Goal: Information Seeking & Learning: Learn about a topic

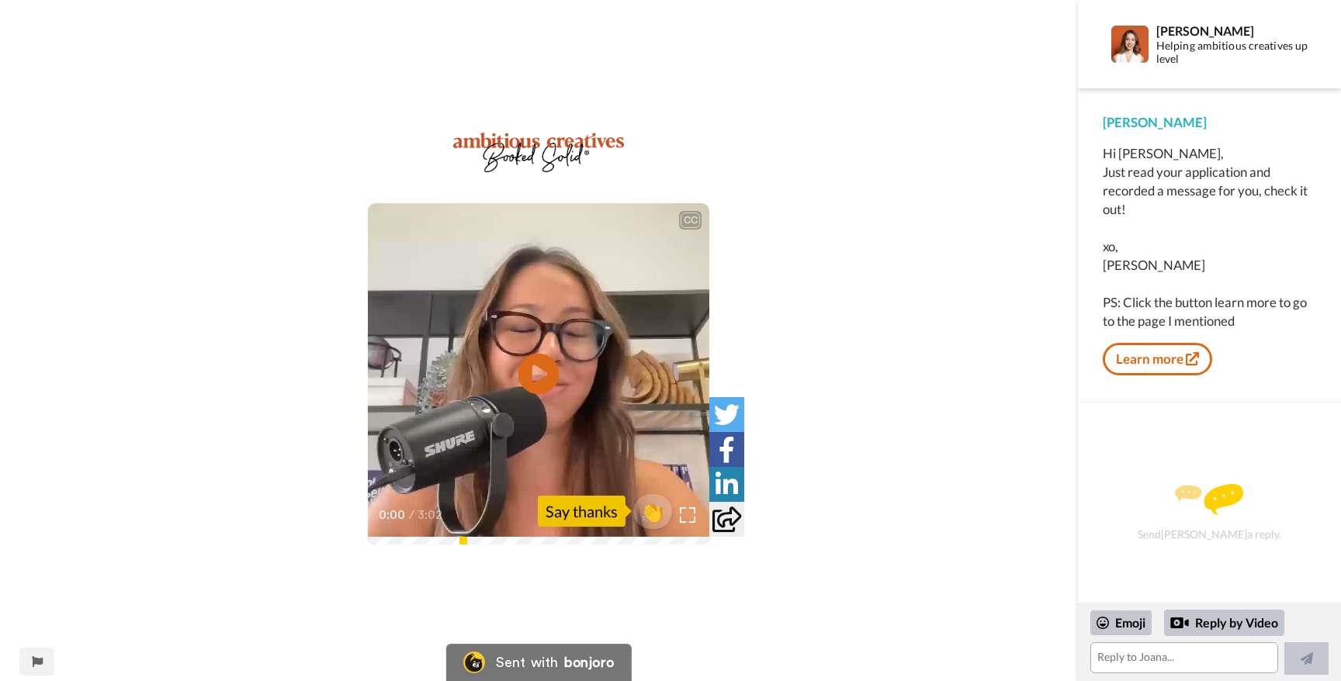
click at [558, 370] on icon at bounding box center [538, 374] width 41 height 41
drag, startPoint x: 1177, startPoint y: 310, endPoint x: 1273, endPoint y: 314, distance: 96.3
click at [1273, 314] on div "Hi [PERSON_NAME], Just read your application and recorded a message for you, ch…" at bounding box center [1209, 237] width 213 height 186
drag, startPoint x: 1284, startPoint y: 327, endPoint x: 1270, endPoint y: 304, distance: 27.1
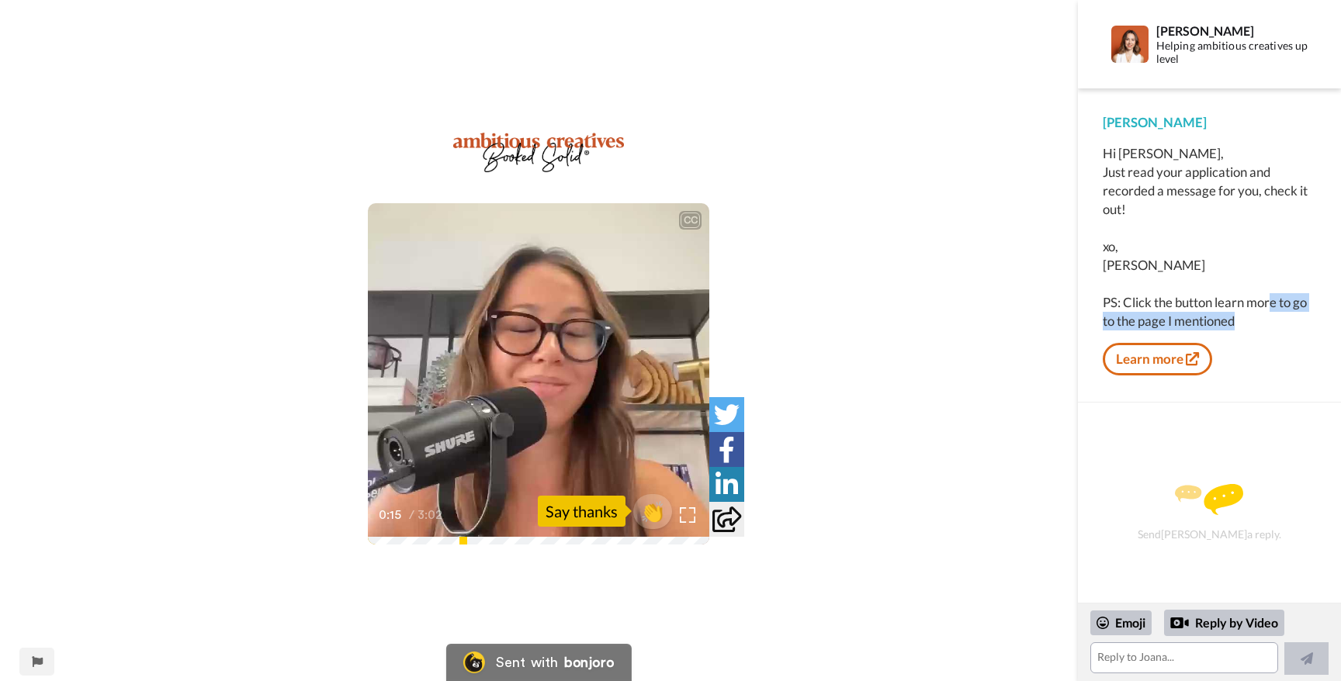
click at [1270, 304] on div "Hi [PERSON_NAME], Just read your application and recorded a message for you, ch…" at bounding box center [1209, 237] width 213 height 186
click at [1270, 303] on div "Hi [PERSON_NAME], Just read your application and recorded a message for you, ch…" at bounding box center [1209, 237] width 213 height 186
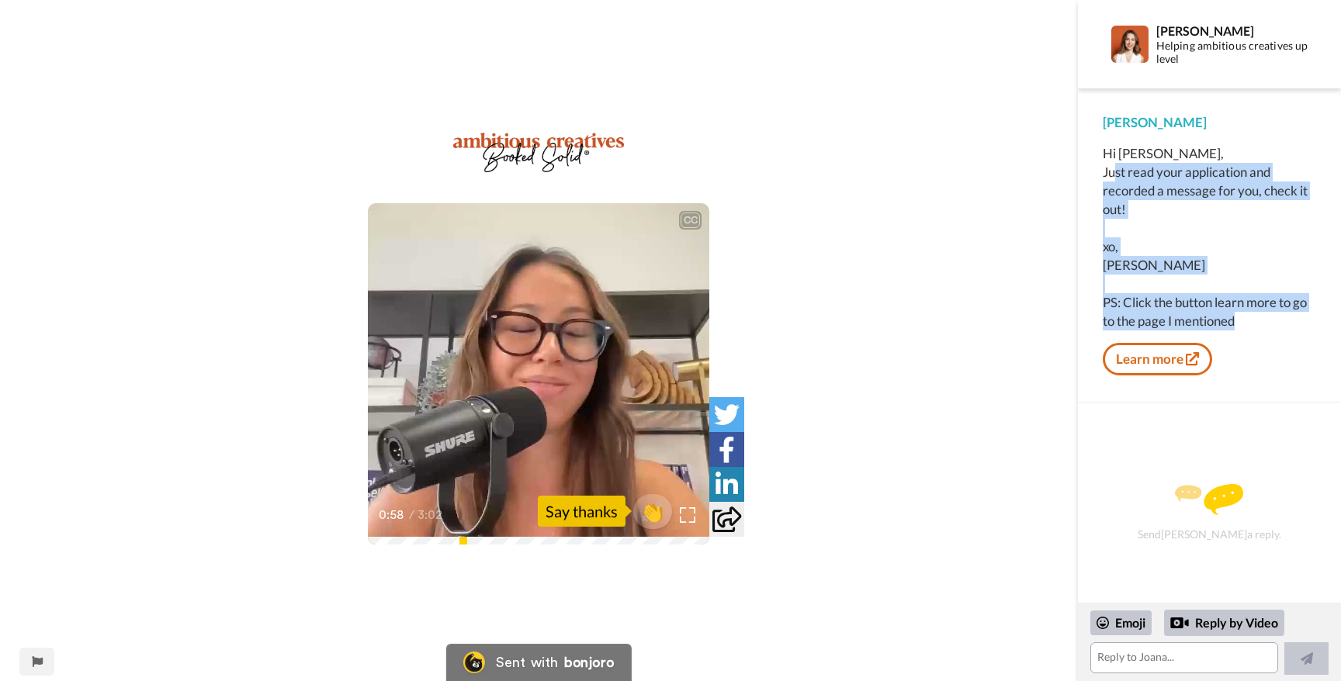
drag, startPoint x: 1112, startPoint y: 165, endPoint x: 1255, endPoint y: 324, distance: 213.2
click at [1255, 324] on div "Hi [PERSON_NAME], Just read your application and recorded a message for you, ch…" at bounding box center [1209, 237] width 213 height 186
click at [1256, 323] on div "Hi [PERSON_NAME], Just read your application and recorded a message for you, ch…" at bounding box center [1209, 237] width 213 height 186
drag, startPoint x: 1269, startPoint y: 328, endPoint x: 1141, endPoint y: 154, distance: 215.4
click at [1141, 154] on div "Hi [PERSON_NAME], Just read your application and recorded a message for you, ch…" at bounding box center [1209, 237] width 213 height 186
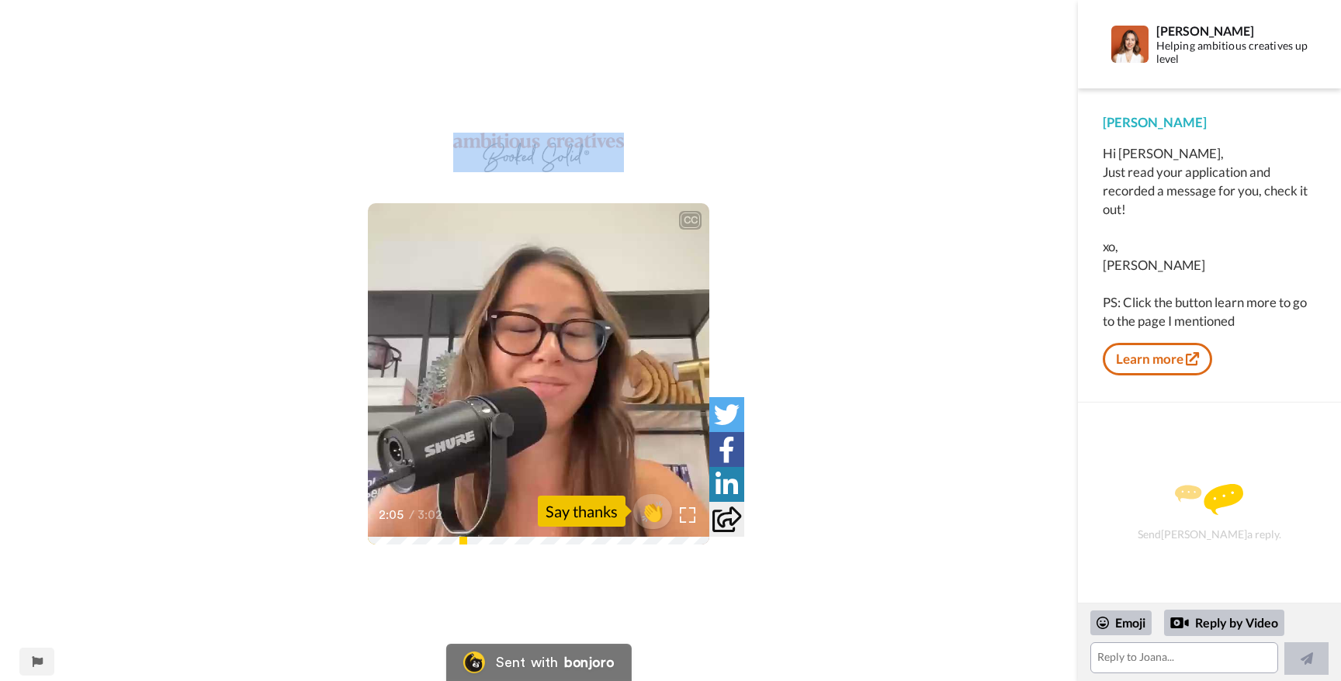
drag, startPoint x: 520, startPoint y: 103, endPoint x: 711, endPoint y: 169, distance: 202.0
click at [711, 169] on div "CC Play/Pause I'm going to post all the information about'b. 2:05 / 3:02 👏 Say …" at bounding box center [539, 340] width 1078 height 681
click at [711, 169] on div "CC Play/Pause I'm going to post all the information about'b. 2:05 / 3:02 👏 Say …" at bounding box center [539, 350] width 1078 height 435
drag, startPoint x: 722, startPoint y: 173, endPoint x: 419, endPoint y: 130, distance: 305.7
click at [419, 130] on div "CC Play/Pause I'm going to post all the information about'b. 2:06 / 3:02 👏 Say …" at bounding box center [539, 340] width 1078 height 681
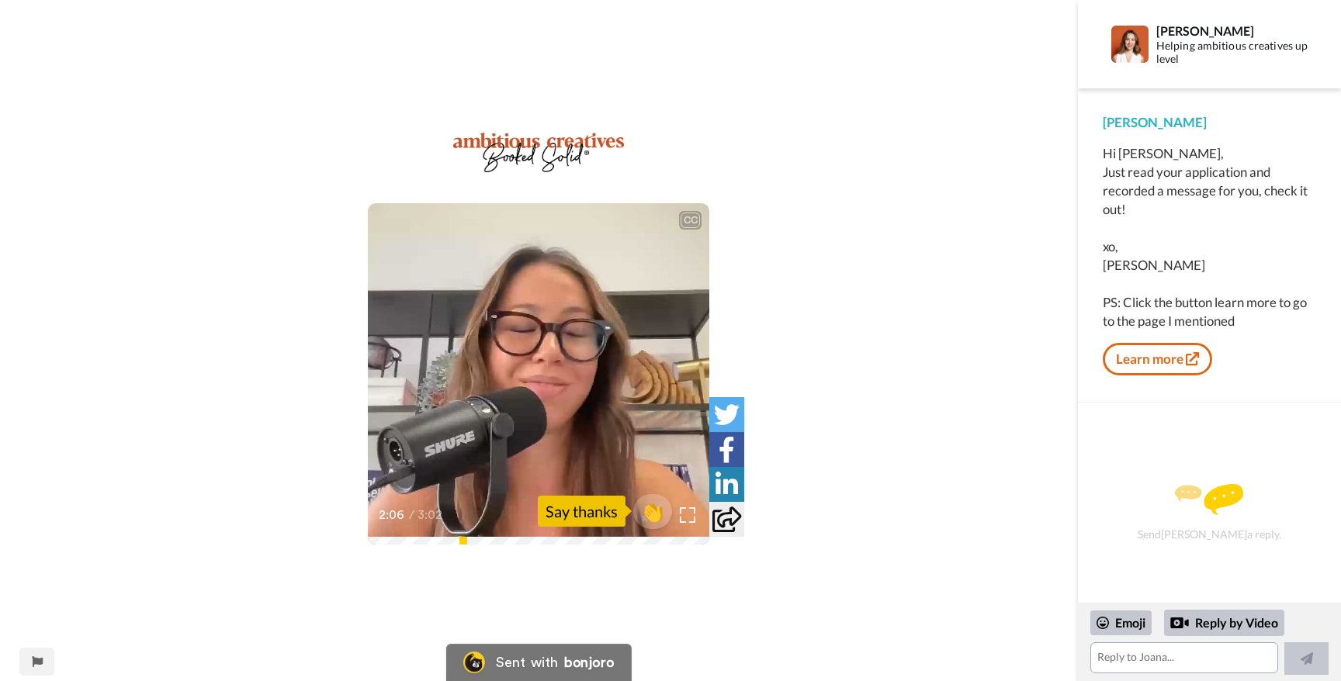
click at [411, 124] on div "CC Play/Pause I'm going to post all the information about'b. 2:06 / 3:02 👏 Say …" at bounding box center [539, 340] width 1078 height 681
drag, startPoint x: 407, startPoint y: 97, endPoint x: 767, endPoint y: 147, distance: 363.5
click at [767, 147] on div "CC Play/Pause Just Creators booked solid. 2:07 / 3:02 👏 Say thanks" at bounding box center [539, 340] width 1078 height 681
click at [767, 147] on div "CC Play/Pause And you're going to let me know how you're feeling about it, beca…" at bounding box center [539, 350] width 1078 height 435
drag, startPoint x: 1113, startPoint y: 157, endPoint x: 1195, endPoint y: 306, distance: 170.5
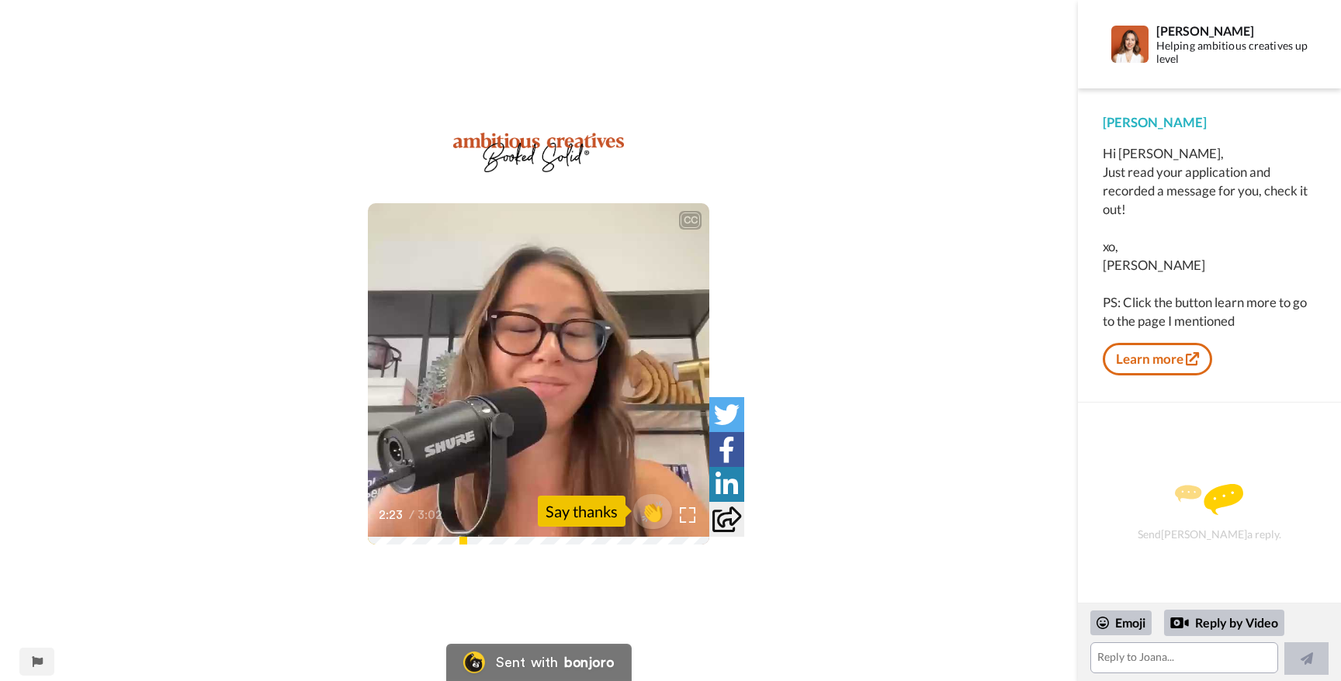
click at [1195, 306] on div "Hi [PERSON_NAME], Just read your application and recorded a message for you, ch…" at bounding box center [1209, 237] width 213 height 186
drag, startPoint x: 1196, startPoint y: 308, endPoint x: 1230, endPoint y: 330, distance: 40.5
click at [1230, 334] on div "Hi [PERSON_NAME], Just read your application and recorded a message for you, ch…" at bounding box center [1209, 260] width 213 height 233
click at [1230, 330] on div "Hi [PERSON_NAME], Just read your application and recorded a message for you, ch…" at bounding box center [1209, 237] width 213 height 186
drag, startPoint x: 1250, startPoint y: 327, endPoint x: 1210, endPoint y: 330, distance: 40.4
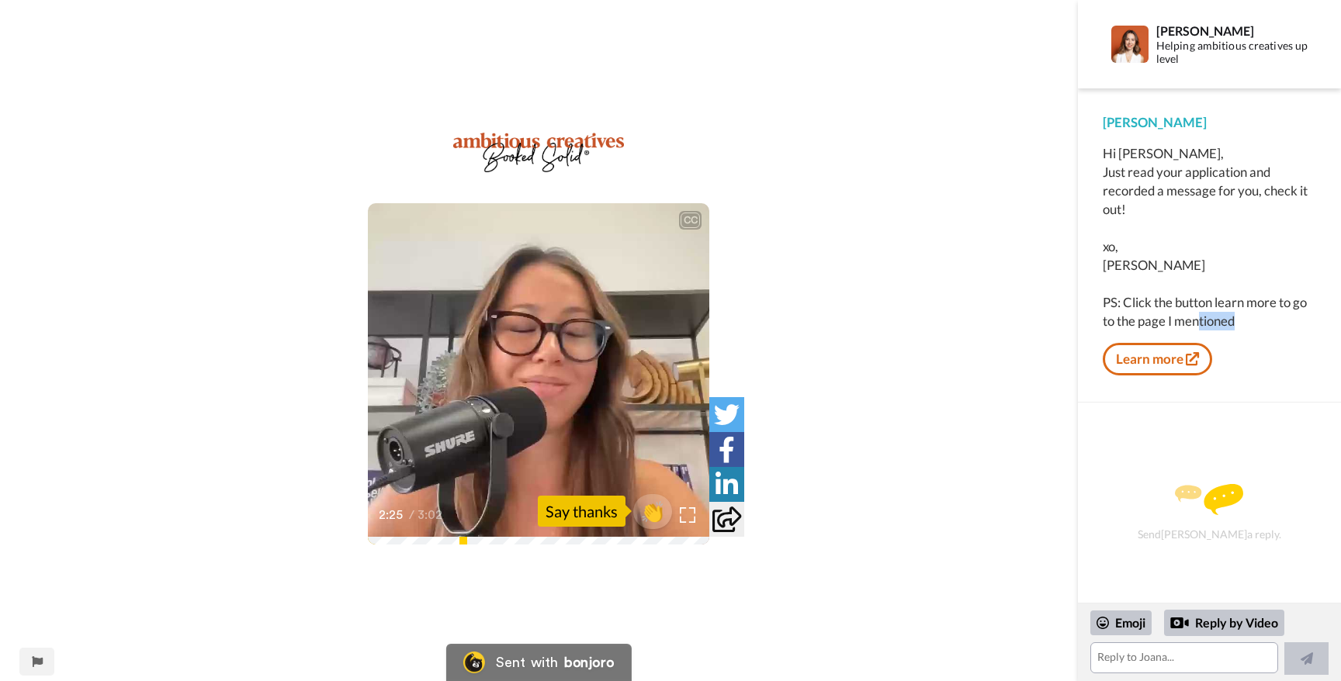
click at [1202, 322] on div "Hi [PERSON_NAME], Just read your application and recorded a message for you, ch…" at bounding box center [1209, 237] width 213 height 186
click at [1210, 330] on div "Hi [PERSON_NAME], Just read your application and recorded a message for you, ch…" at bounding box center [1209, 237] width 213 height 186
click at [1172, 363] on link "Learn more" at bounding box center [1157, 359] width 109 height 33
drag, startPoint x: 395, startPoint y: 139, endPoint x: 809, endPoint y: 199, distance: 418.0
click at [809, 200] on div "CC Play/Pause How much are you charging for your services and your website so I…" at bounding box center [539, 350] width 1078 height 435
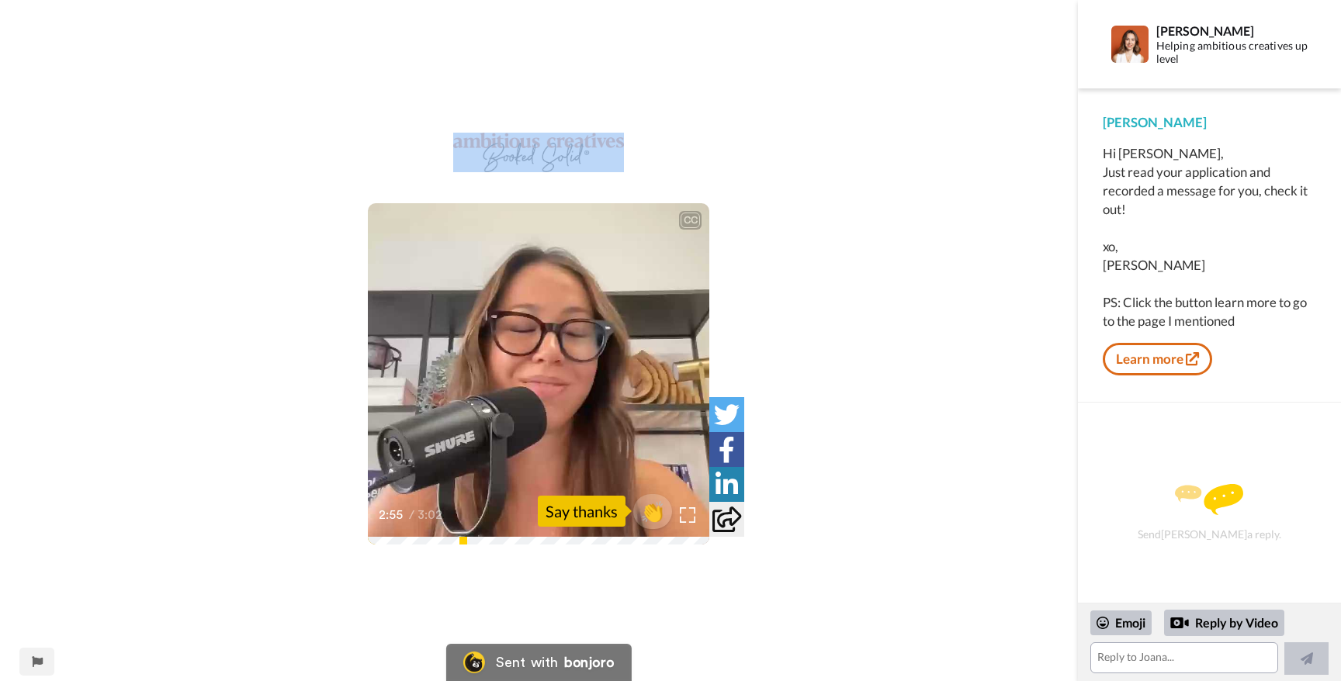
click at [809, 199] on div "CC Play/Pause 2:55 / 3:02 👏 Say thanks" at bounding box center [539, 350] width 1078 height 435
